Goal: Information Seeking & Learning: Learn about a topic

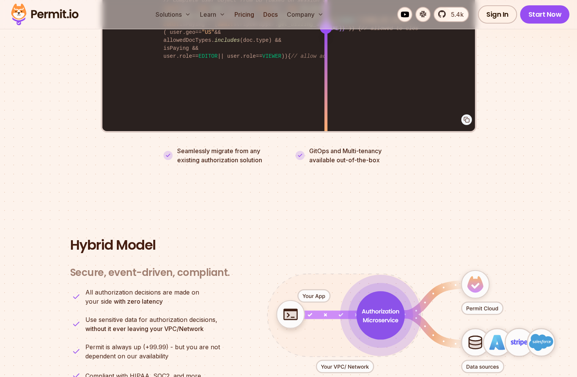
scroll to position [2768, 0]
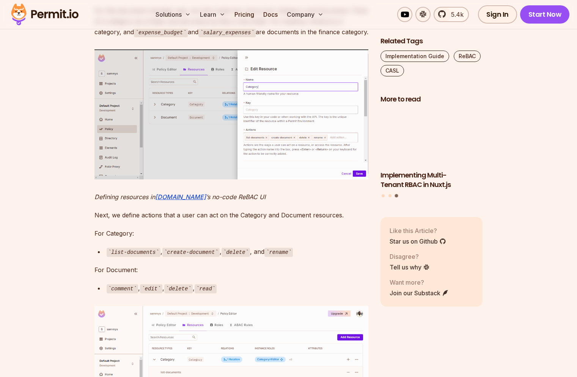
scroll to position [1280, 0]
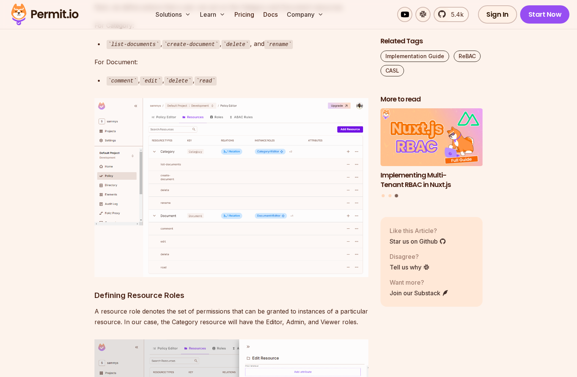
click at [215, 190] on img at bounding box center [232, 187] width 274 height 179
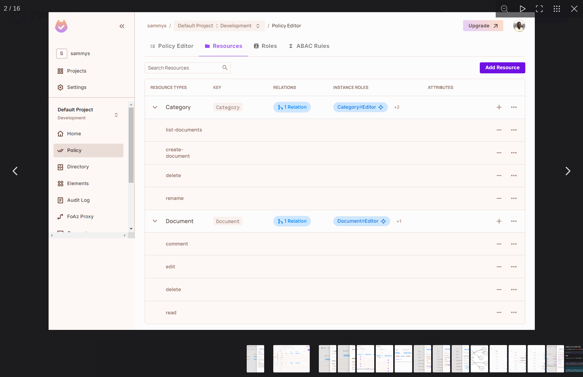
click at [214, 189] on img "You can close this modal content with the ESC key" at bounding box center [292, 170] width 486 height 317
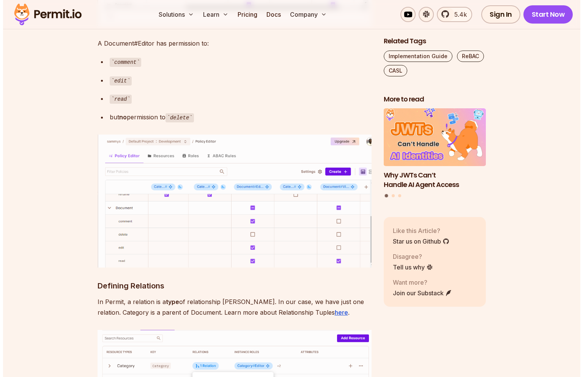
scroll to position [2254, 0]
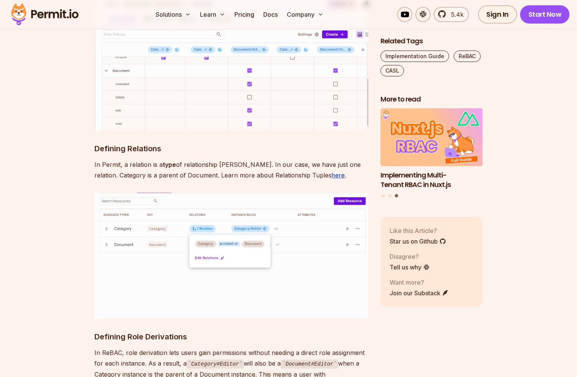
click at [249, 198] on img at bounding box center [232, 255] width 274 height 126
